Goal: Information Seeking & Learning: Learn about a topic

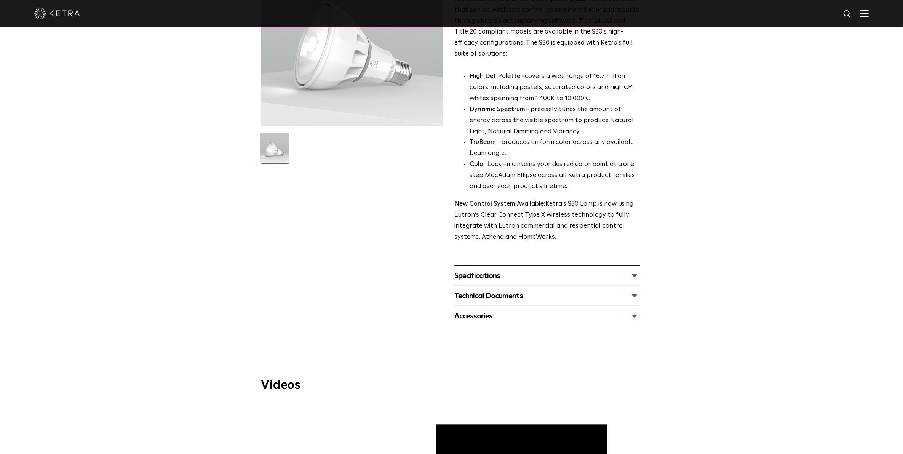
scroll to position [95, 0]
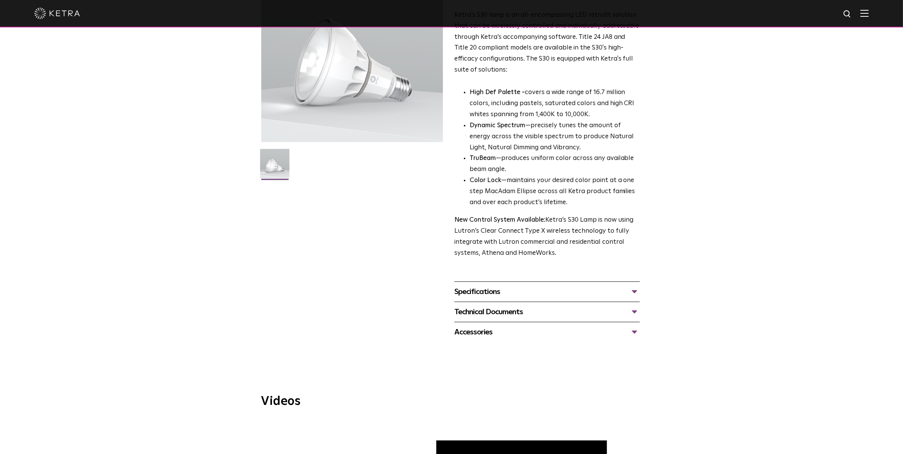
click at [534, 294] on div "Specifications" at bounding box center [547, 292] width 186 height 12
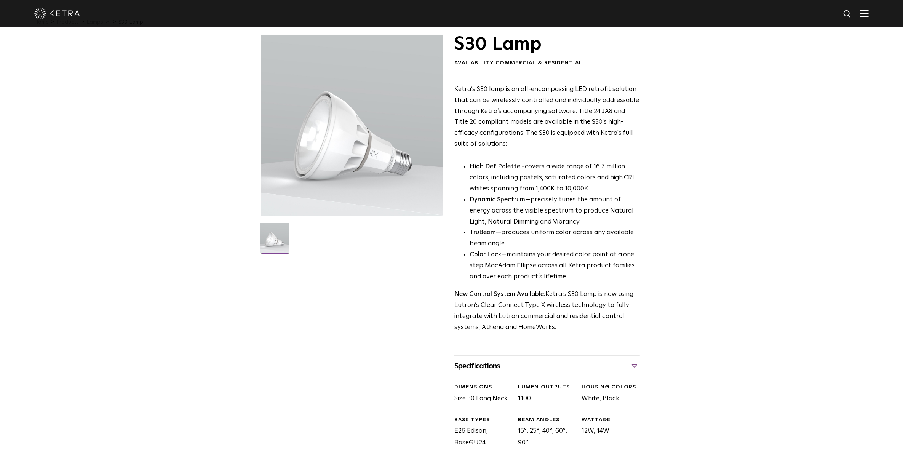
scroll to position [0, 0]
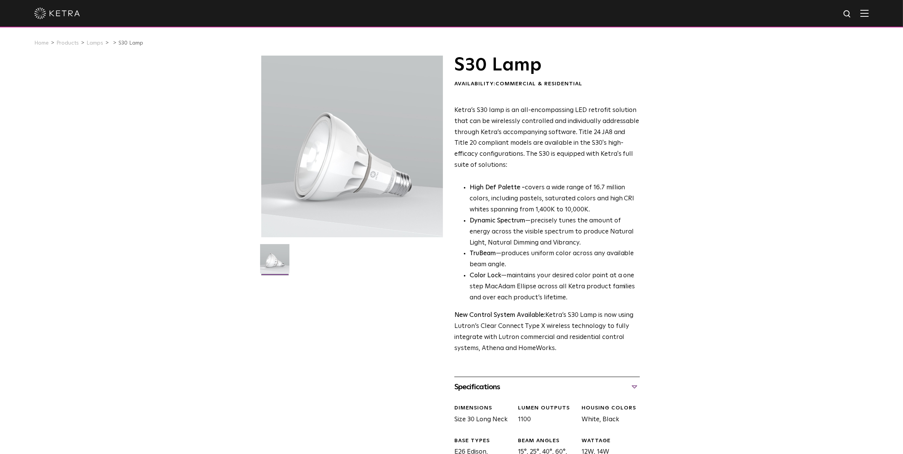
click at [869, 10] on img at bounding box center [864, 13] width 8 height 7
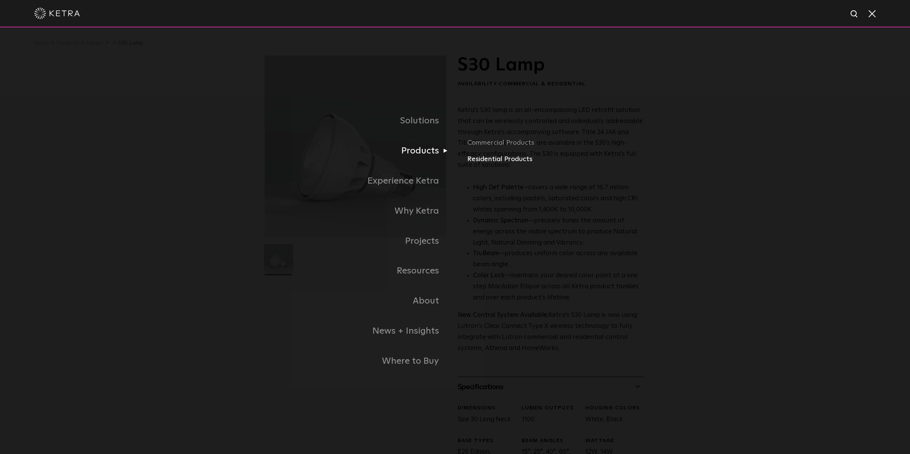
click at [485, 159] on link "Residential Products" at bounding box center [556, 159] width 178 height 11
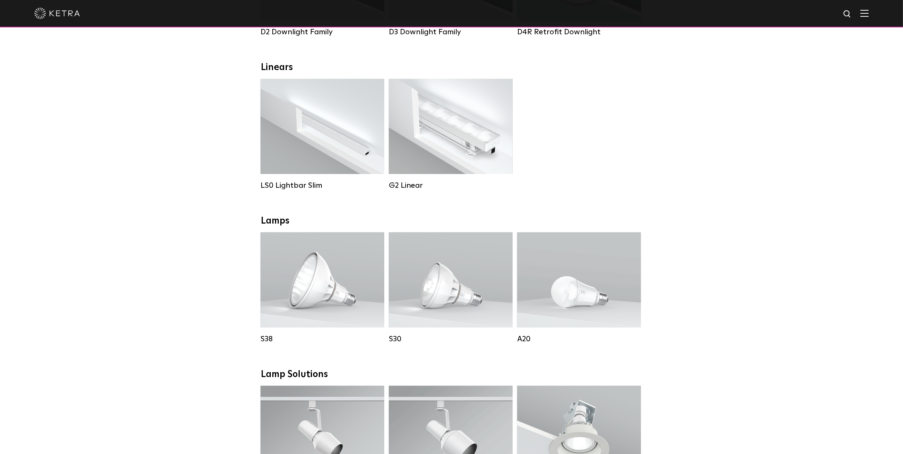
scroll to position [286, 0]
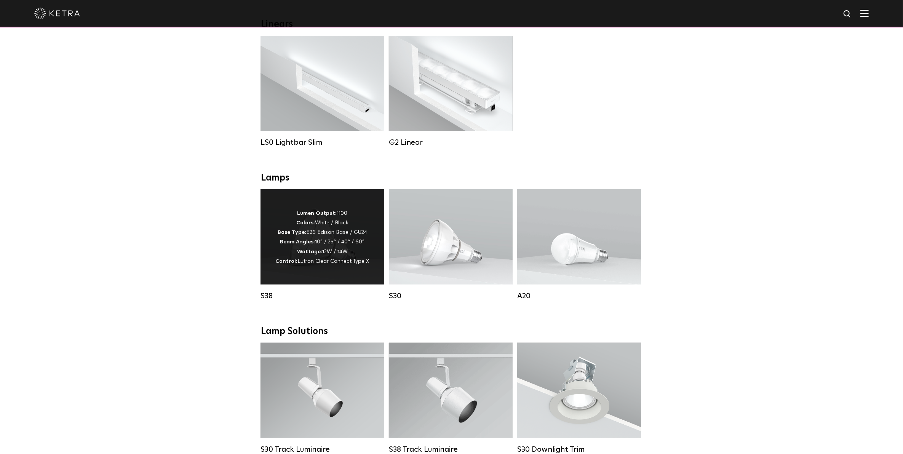
click at [328, 238] on p "Lumen Output: 1100 Colors: White / Black Base Type: E26 Edison Base / GU24 Beam…" at bounding box center [323, 238] width 94 height 58
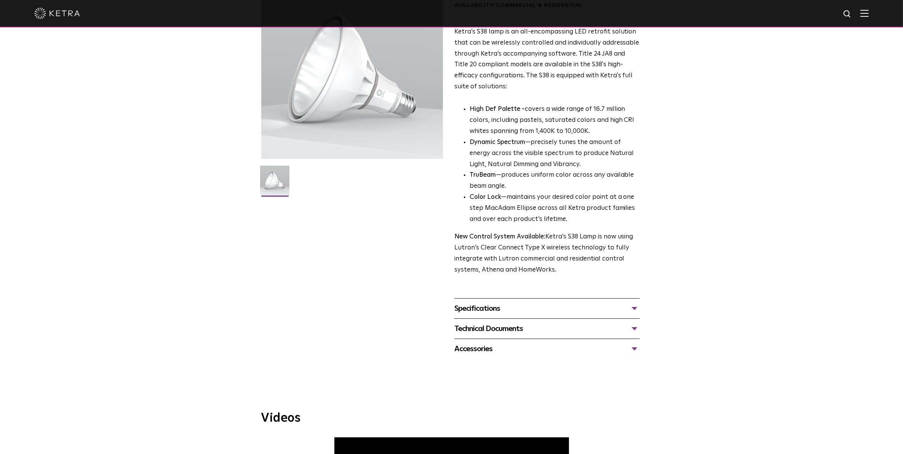
scroll to position [95, 0]
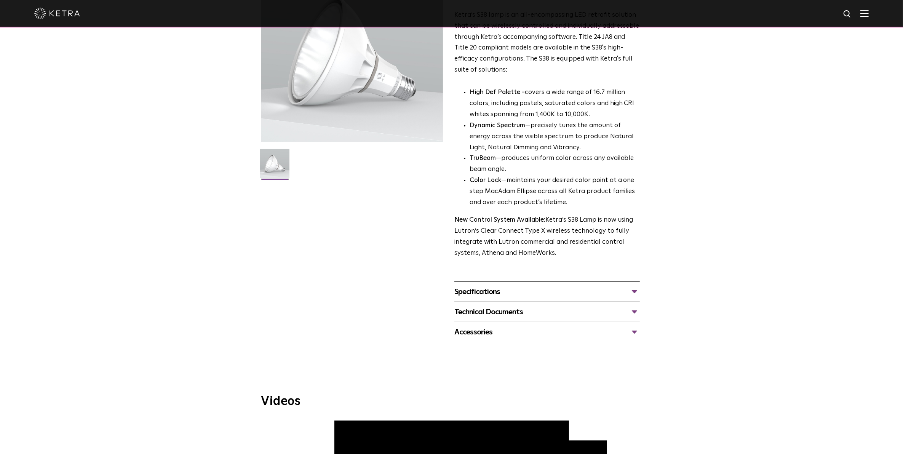
click at [540, 295] on div "Specifications" at bounding box center [547, 292] width 186 height 12
